Goal: Transaction & Acquisition: Purchase product/service

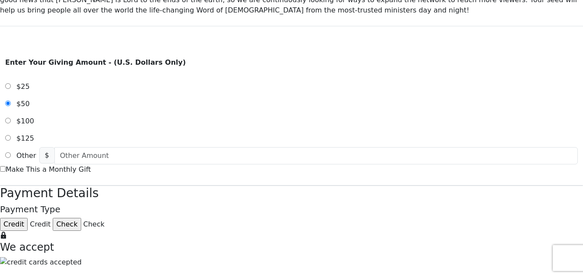
click at [11, 153] on input "Other" at bounding box center [8, 156] width 6 height 6
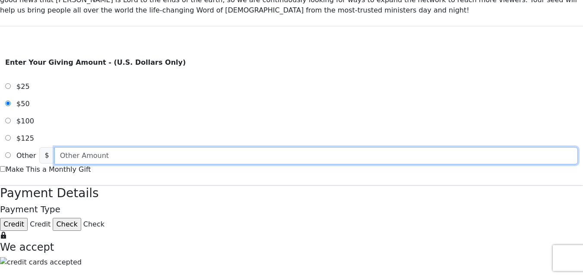
radio input "true"
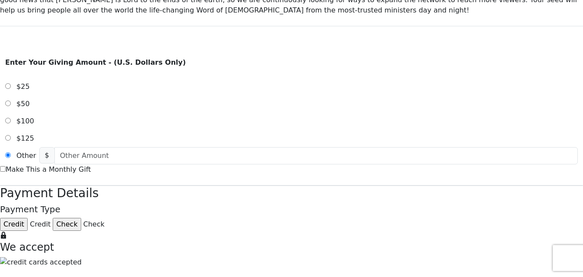
click at [11, 153] on input "Other" at bounding box center [8, 156] width 6 height 6
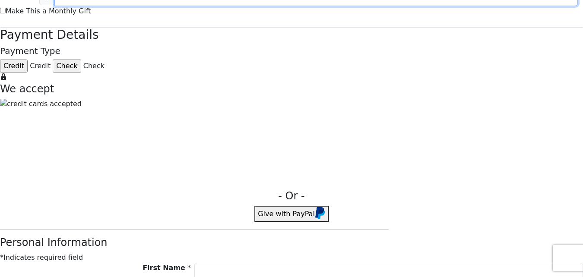
scroll to position [432, 0]
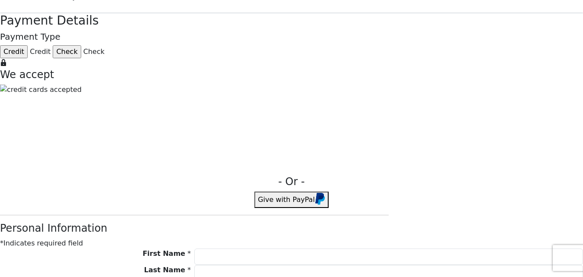
type input "105.00"
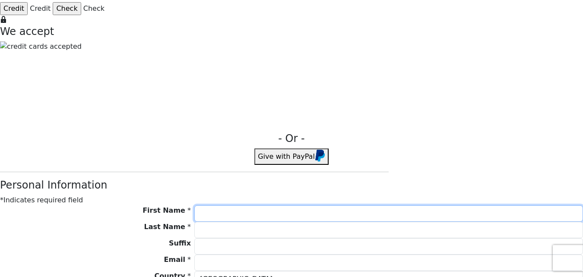
click at [235, 222] on input "First Name *" at bounding box center [388, 214] width 389 height 16
type input "Michael"
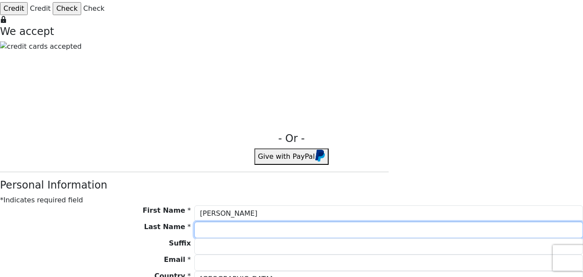
type input "Pryor"
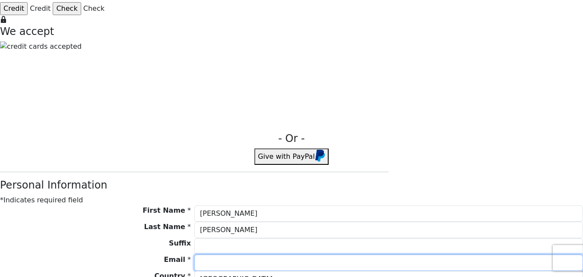
type input "quantum_b6@yahoo.com"
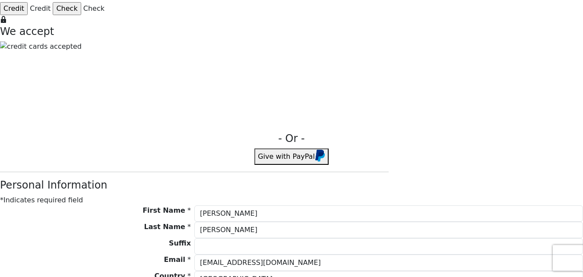
type input "914 Acosta Plaza"
type input "Unit 38"
type input "Salinas"
select select "CA"
type input "93905"
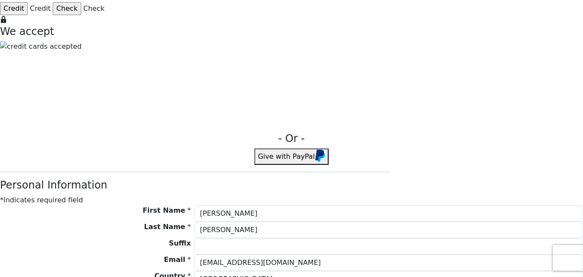
type input "8319985098"
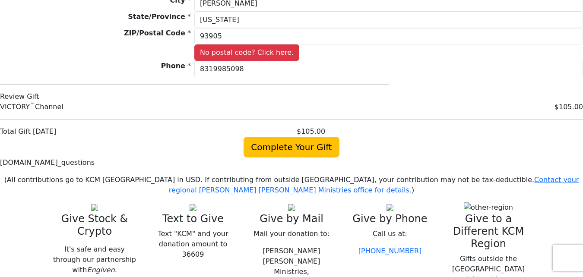
scroll to position [821, 0]
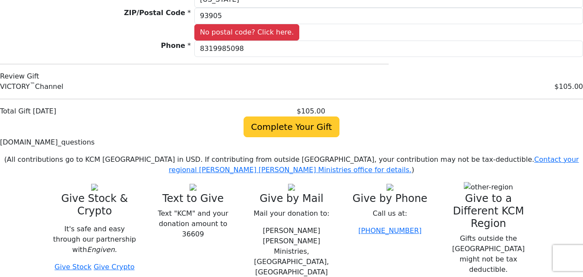
click at [286, 137] on span "Complete Your Gift" at bounding box center [291, 127] width 95 height 21
